Goal: Leave review/rating: Share an evaluation or opinion about a product, service, or content

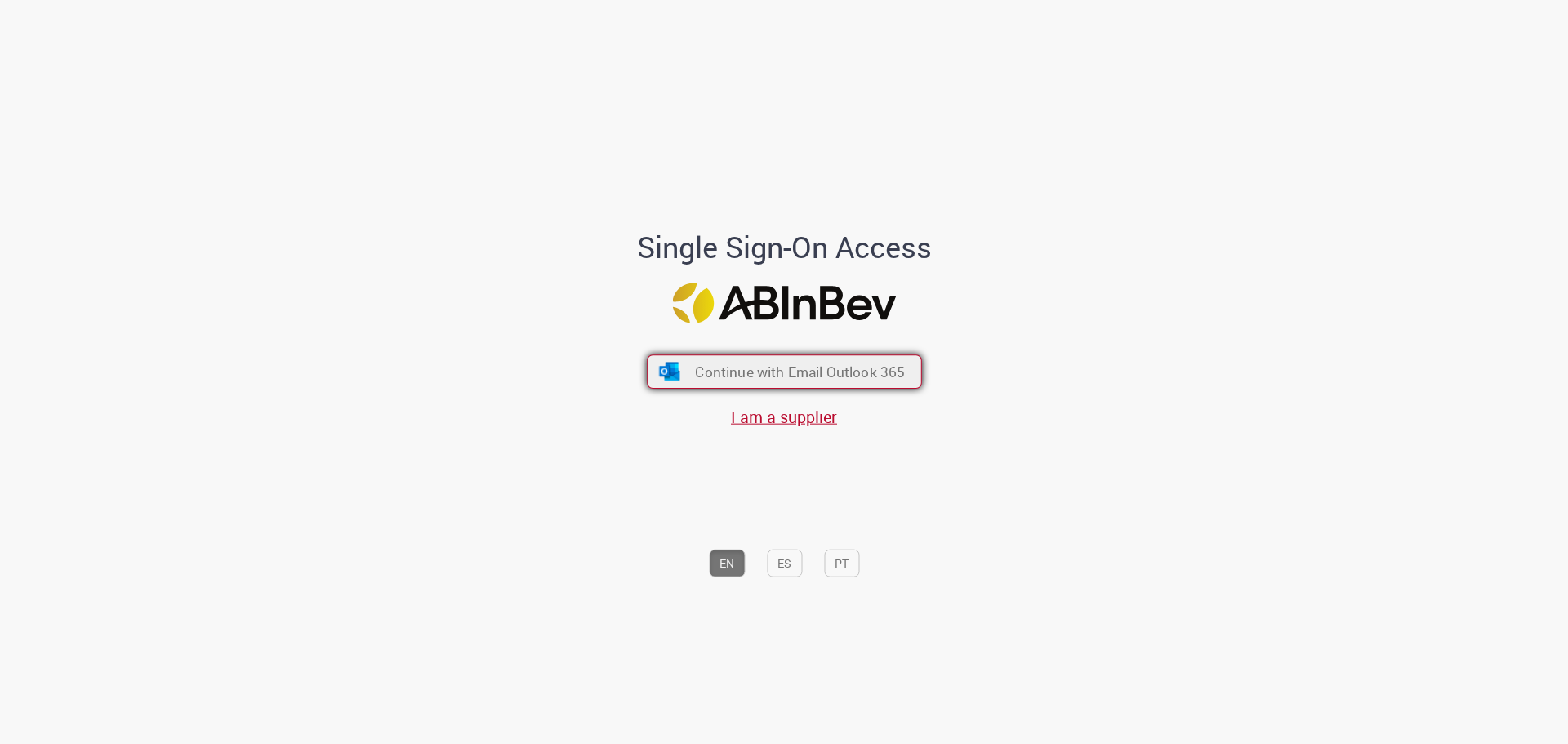
click at [808, 369] on span "Continue with Email Outlook 365" at bounding box center [800, 371] width 210 height 19
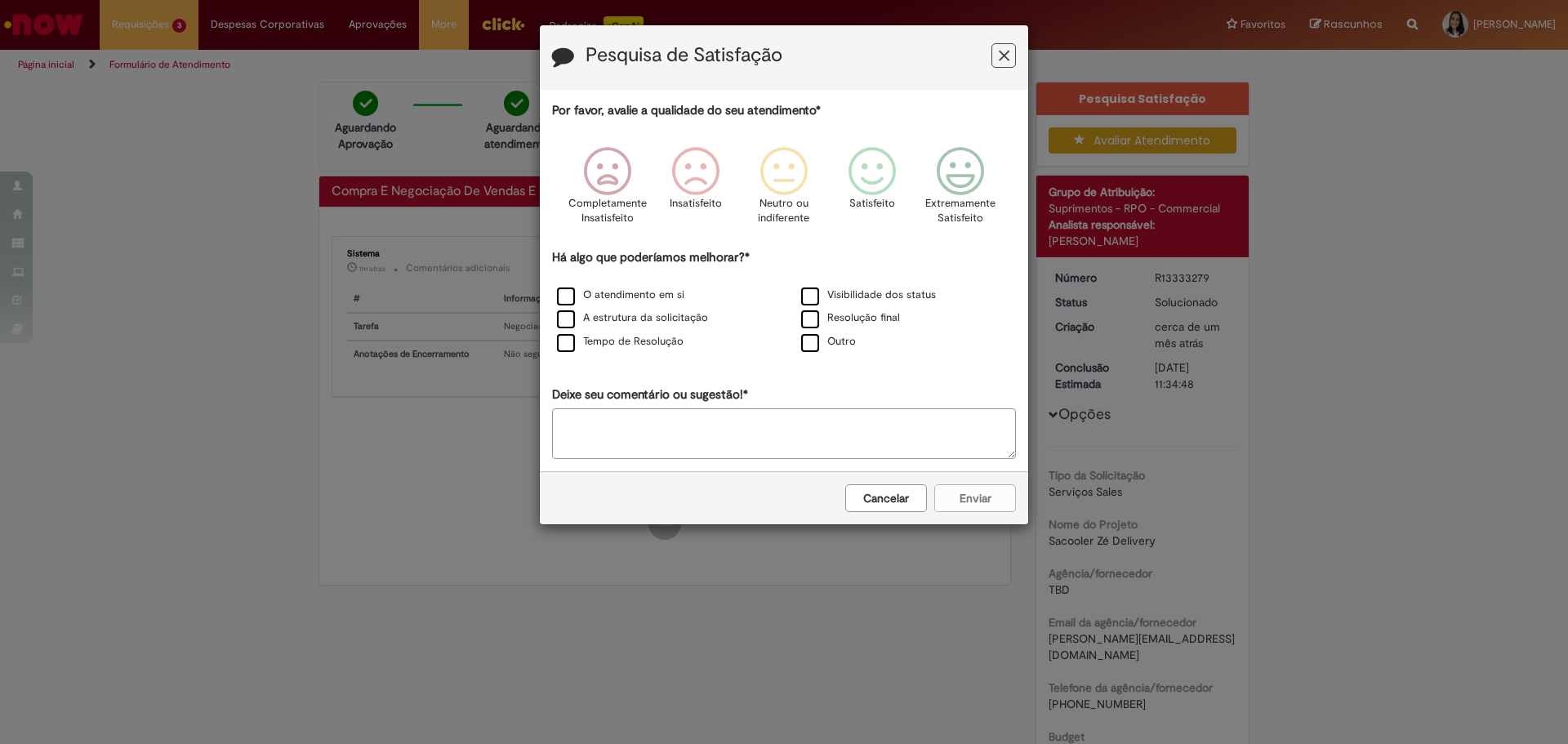
click at [1006, 50] on icon "Feedback" at bounding box center [1005, 55] width 11 height 17
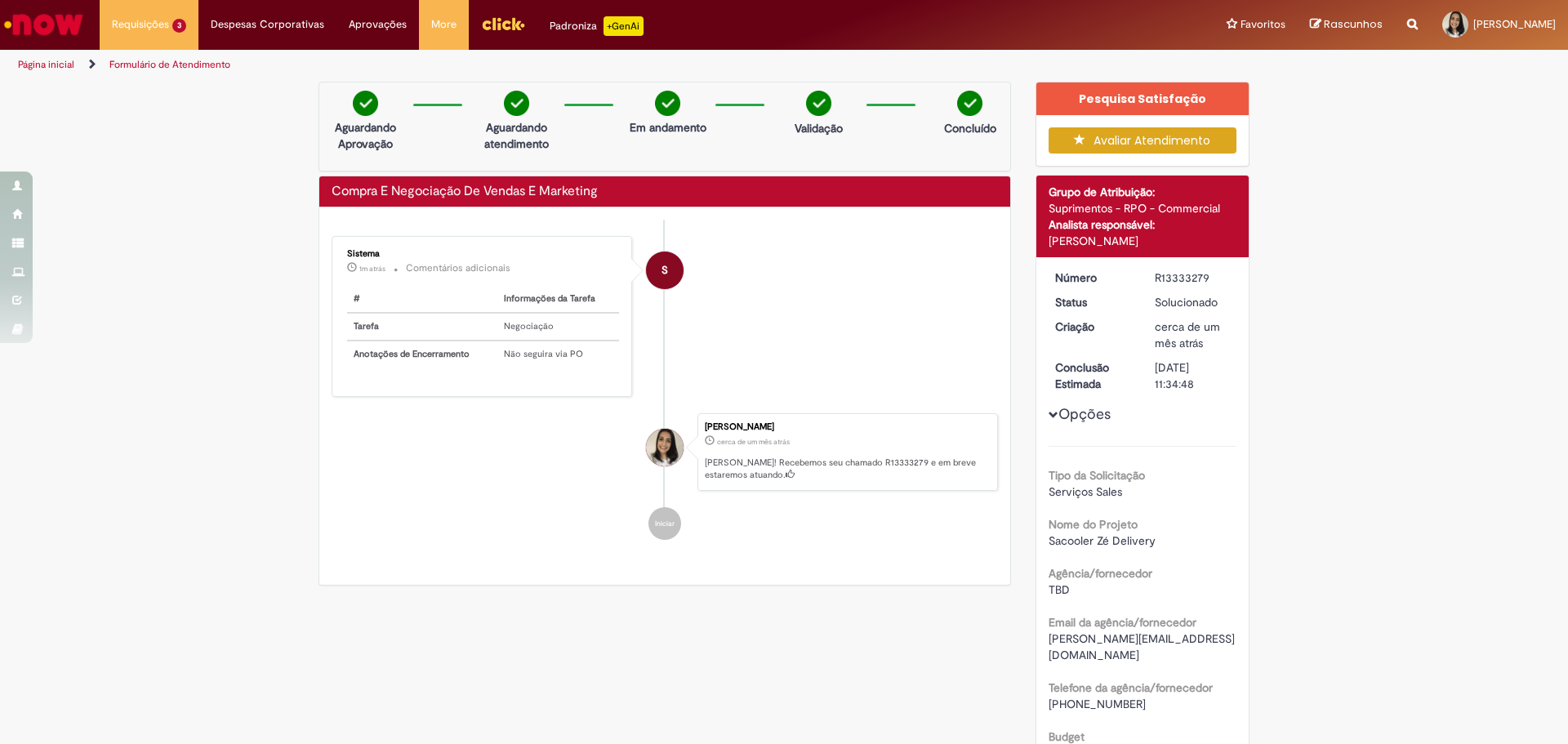
click at [1183, 142] on button "Avaliar Atendimento" at bounding box center [1143, 140] width 189 height 26
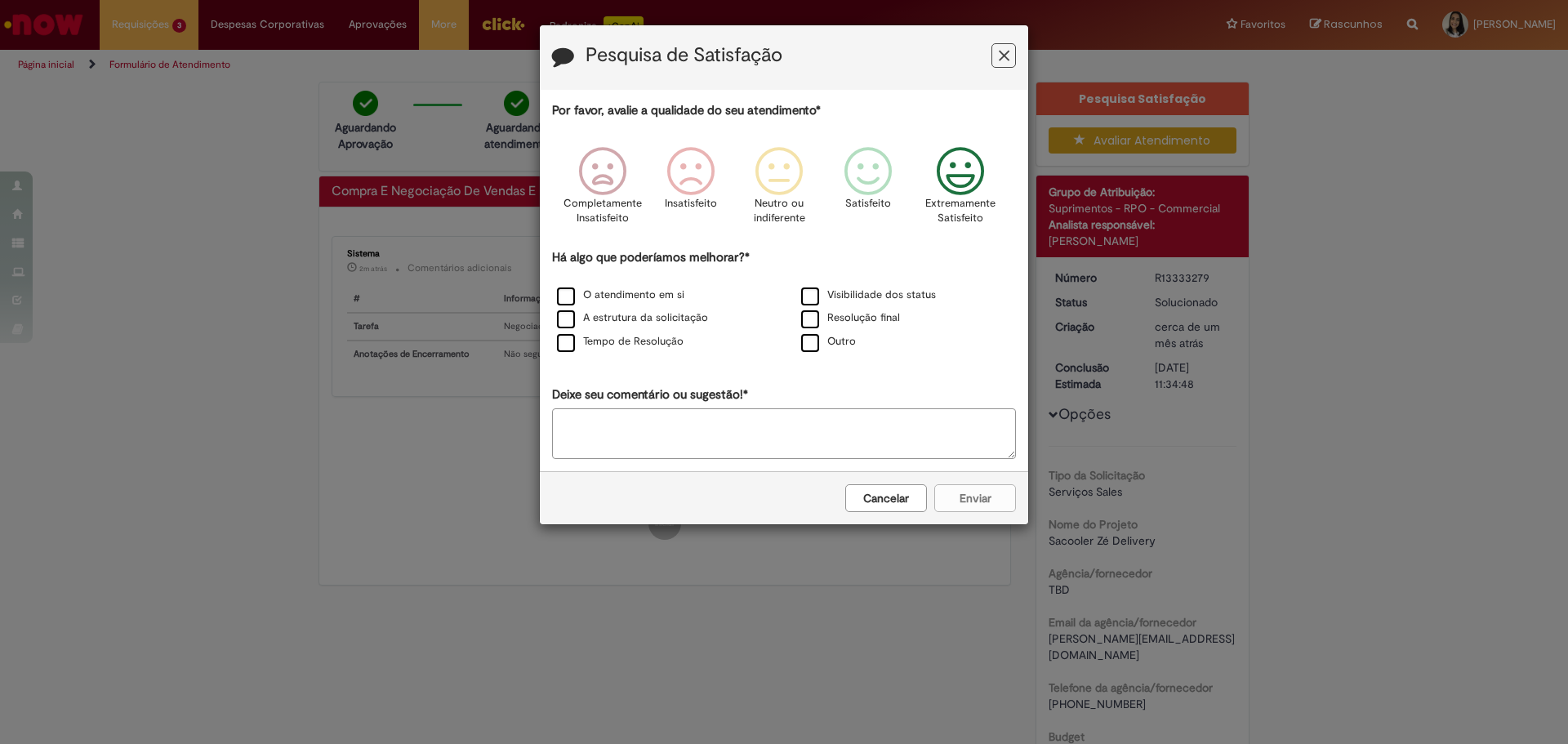
click at [977, 182] on icon "Feedback" at bounding box center [961, 172] width 61 height 49
drag, startPoint x: 646, startPoint y: 296, endPoint x: 663, endPoint y: 295, distance: 17.0
click at [646, 295] on label "O atendimento em si" at bounding box center [620, 295] width 128 height 15
click at [974, 501] on button "Enviar" at bounding box center [975, 498] width 81 height 28
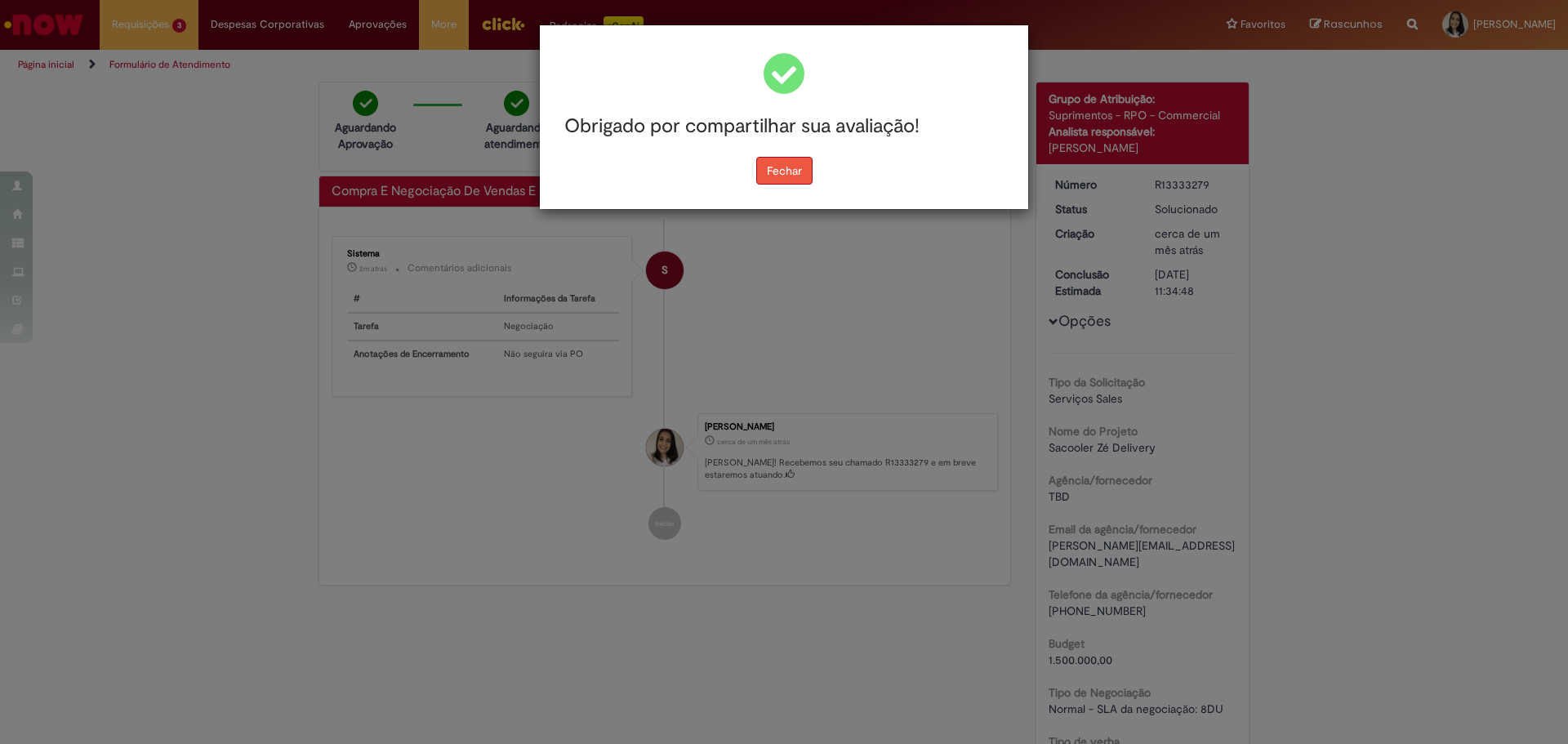
click at [793, 170] on button "Fechar" at bounding box center [784, 170] width 56 height 28
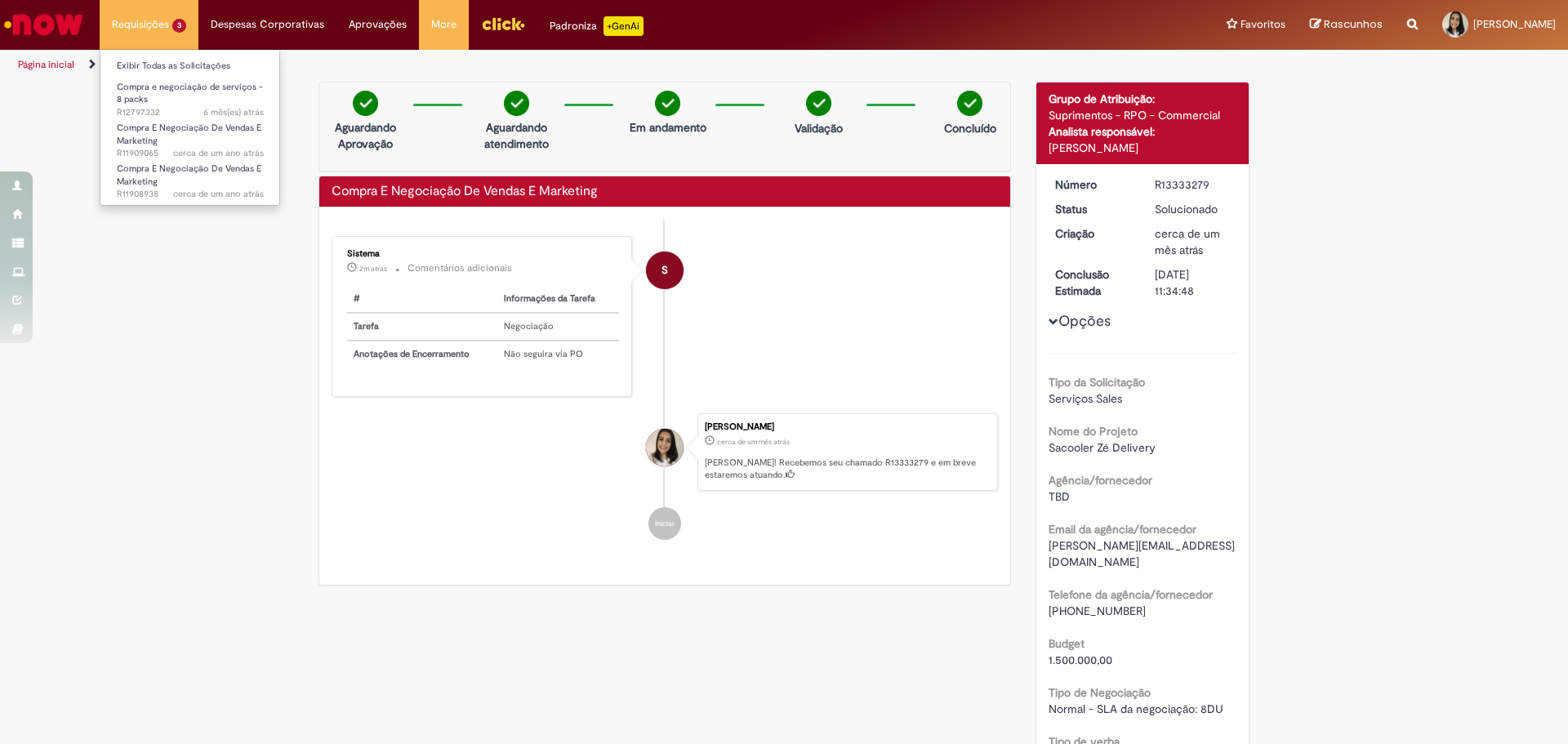
click at [142, 30] on li "Requisições 3 Exibir Todas as Solicitações Compra e negociação de serviços - 8 …" at bounding box center [148, 24] width 99 height 49
click at [160, 92] on span "Compra e negociação de serviços - 8 packs" at bounding box center [190, 93] width 146 height 25
